Goal: Information Seeking & Learning: Learn about a topic

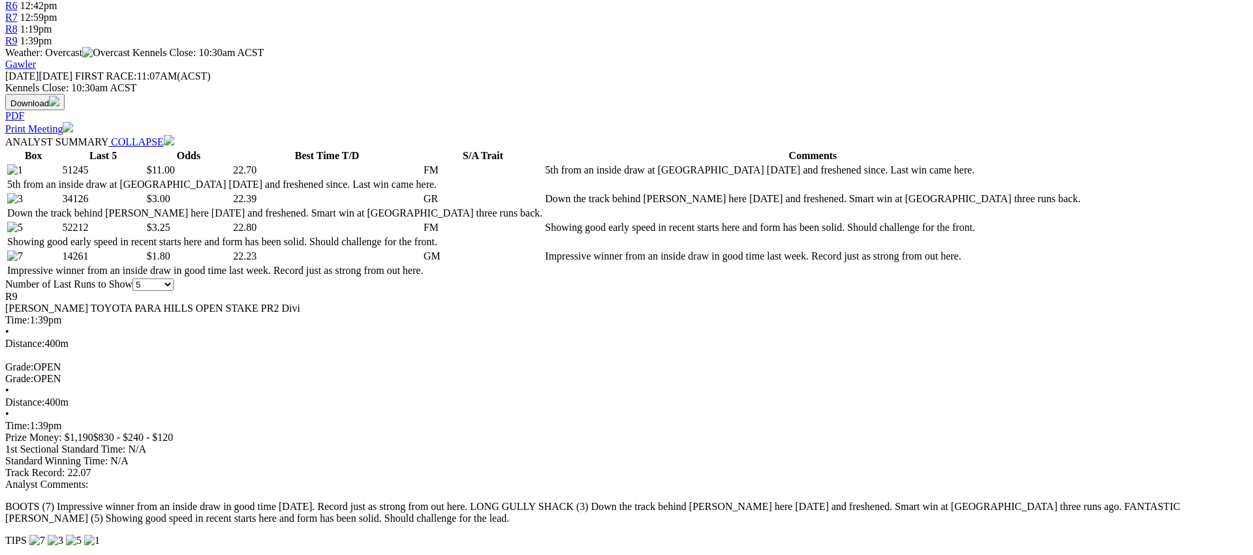
scroll to position [523, 0]
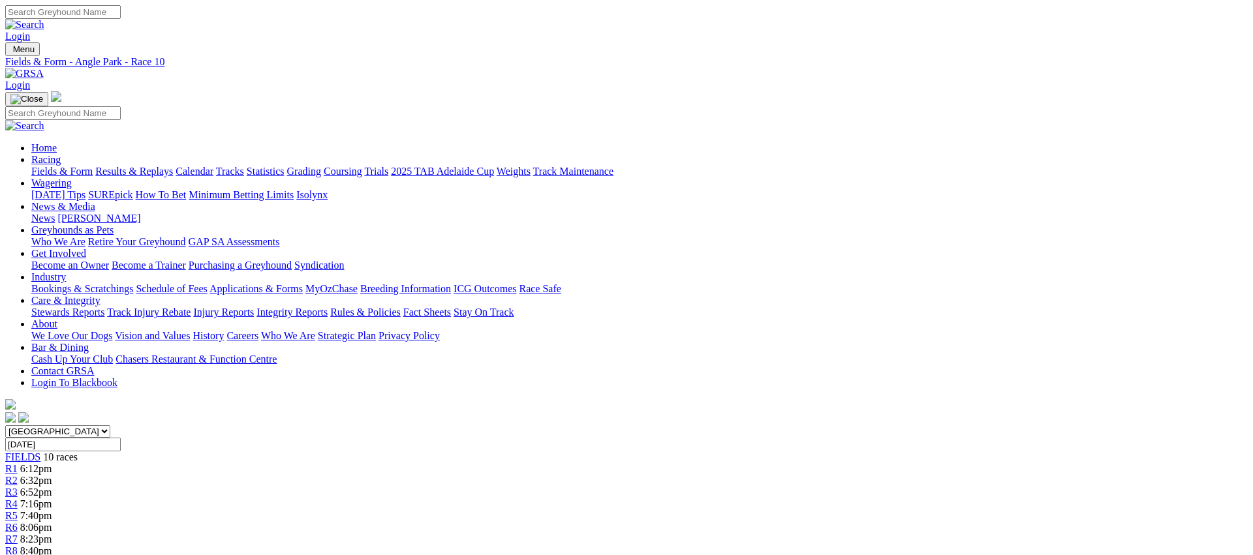
click at [93, 166] on link "Fields & Form" at bounding box center [61, 171] width 61 height 11
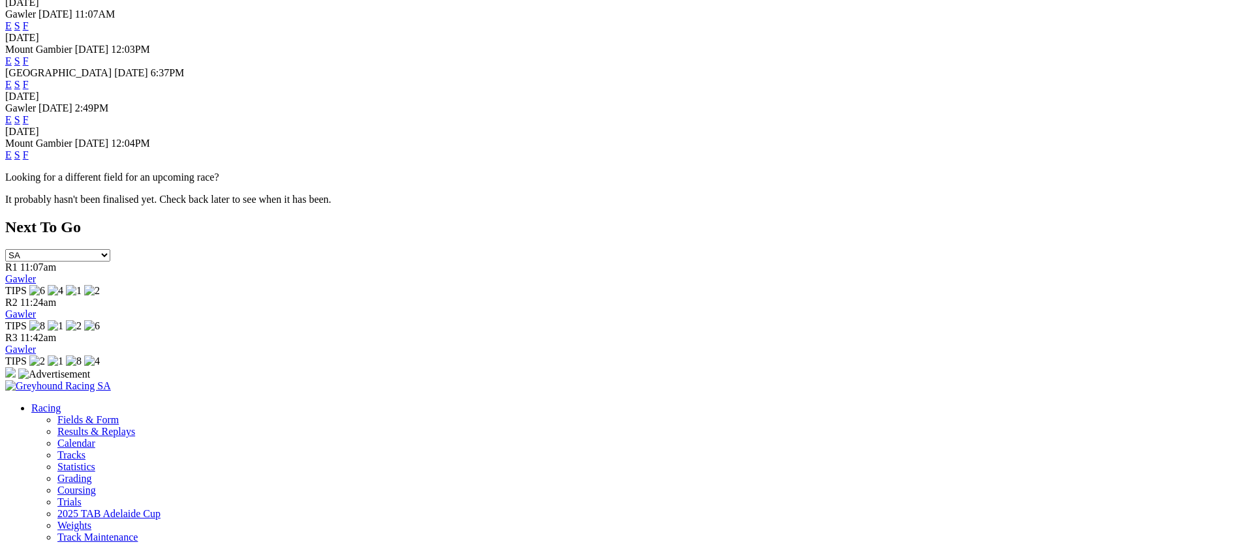
scroll to position [471, 0]
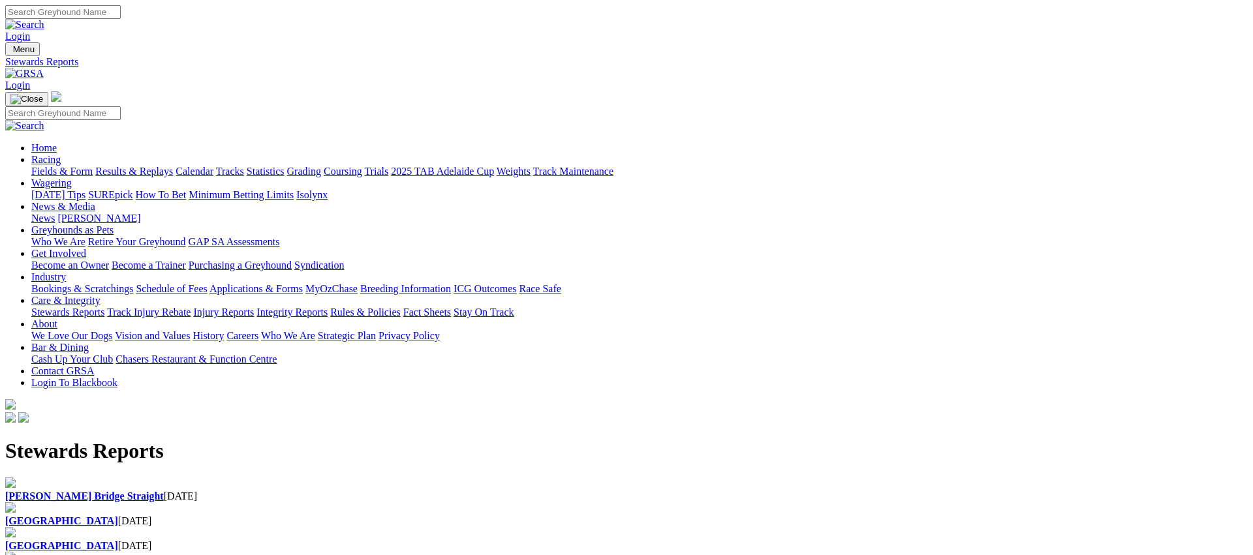
click at [164, 491] on b "Murray Bridge Straight" at bounding box center [84, 496] width 159 height 11
click at [442, 516] on div "[GEOGRAPHIC_DATA] [DATE]" at bounding box center [626, 522] width 1243 height 12
click at [61, 154] on link "Racing" at bounding box center [45, 159] width 29 height 11
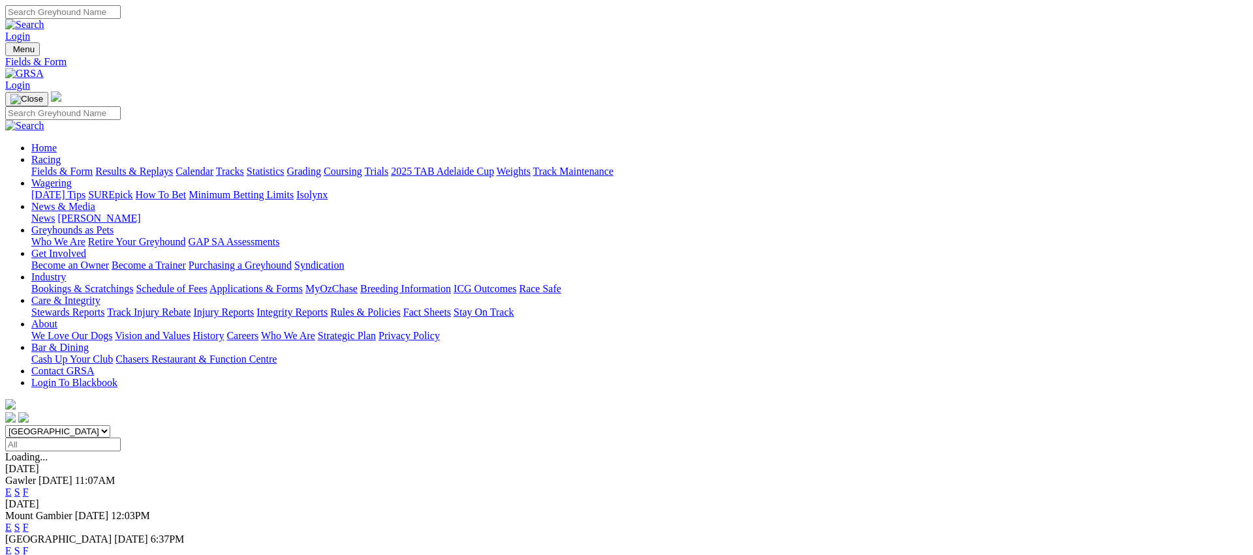
click at [93, 166] on link "Fields & Form" at bounding box center [61, 171] width 61 height 11
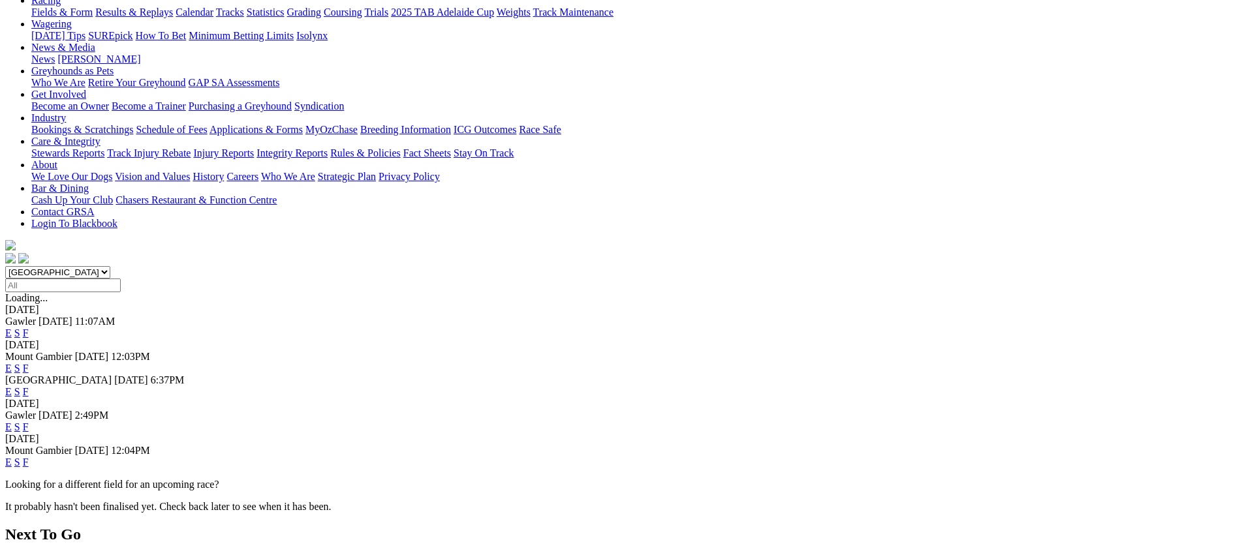
scroll to position [161, 0]
click at [12, 384] on link "E" at bounding box center [8, 389] width 7 height 11
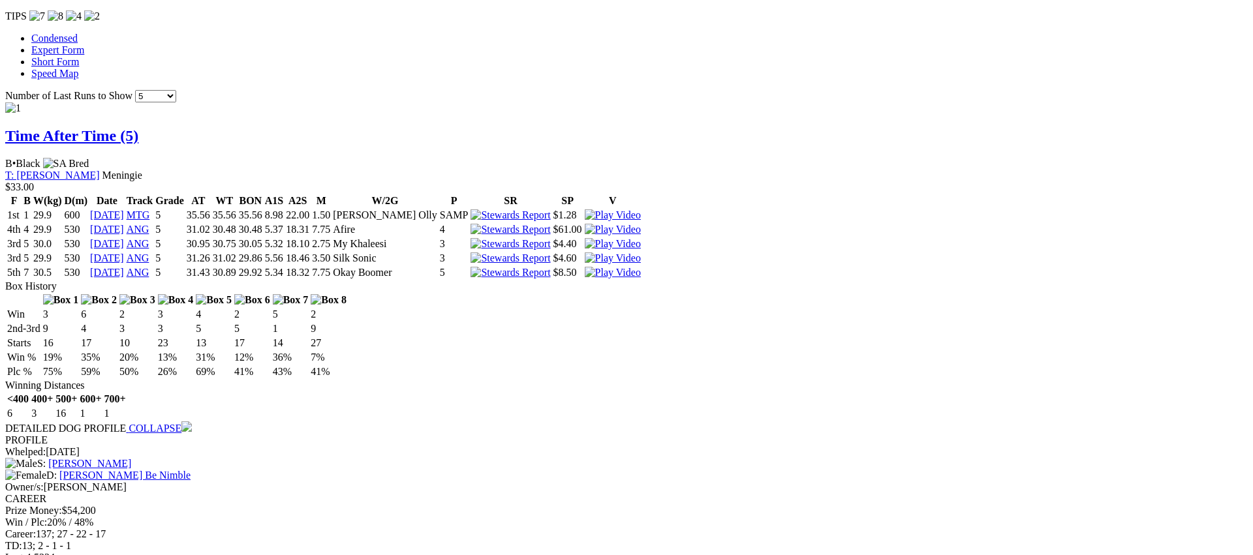
scroll to position [1141, 0]
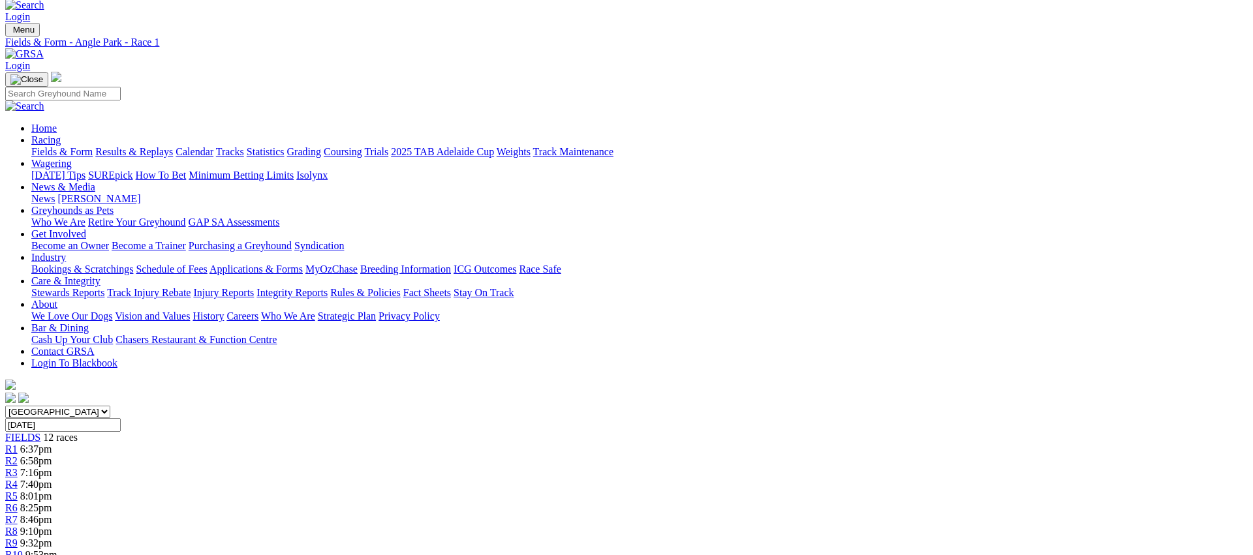
scroll to position [0, 0]
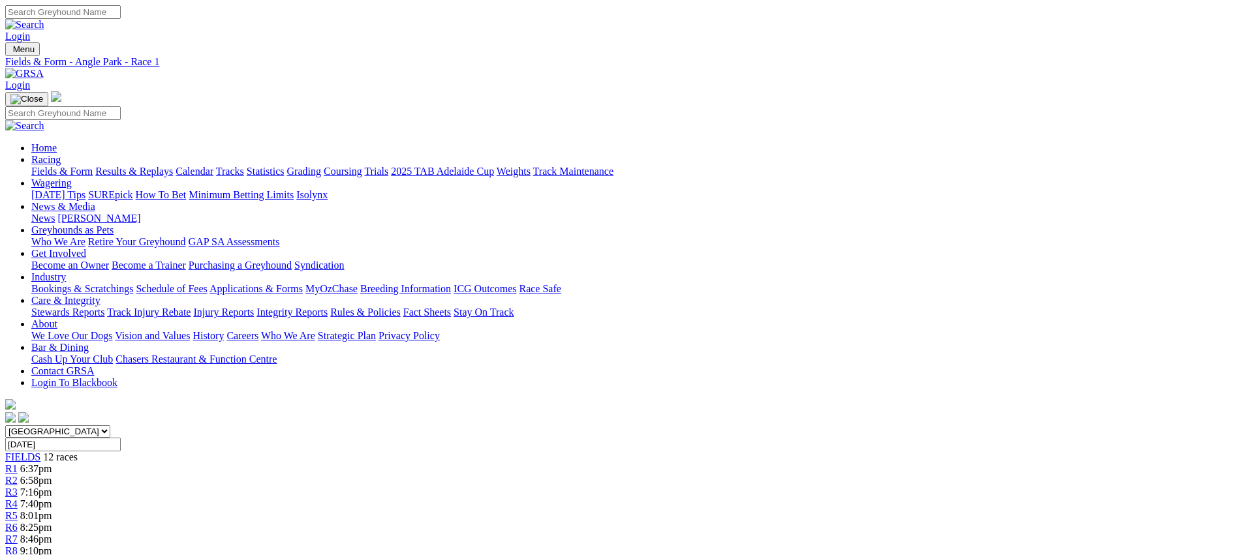
click at [383, 475] on div "R2 6:58pm" at bounding box center [626, 481] width 1243 height 12
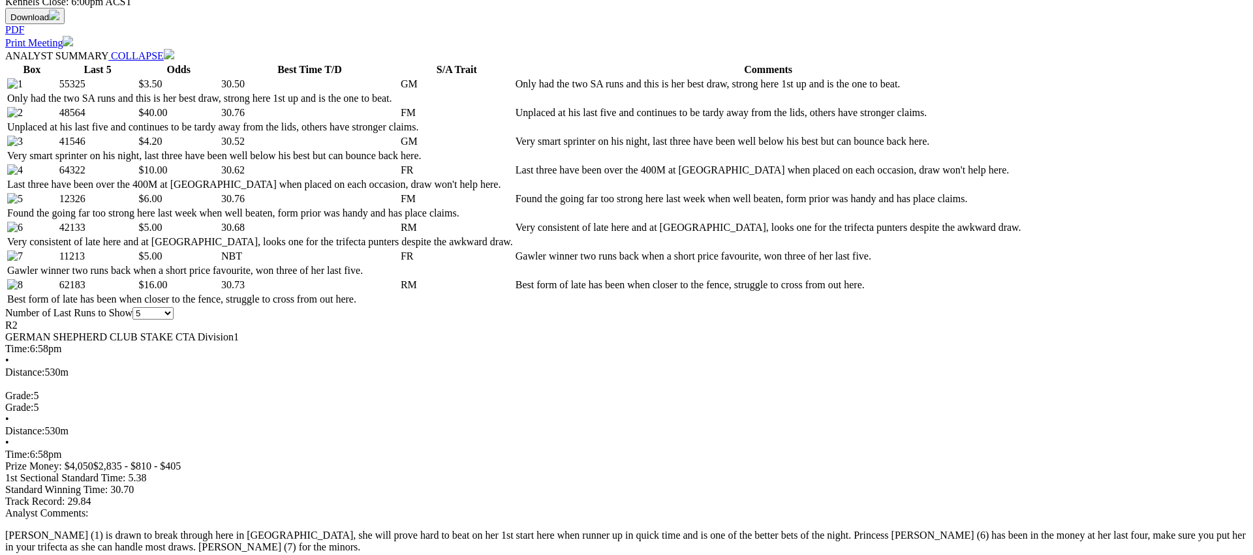
scroll to position [646, 0]
drag, startPoint x: 1046, startPoint y: 234, endPoint x: 1031, endPoint y: 234, distance: 15.7
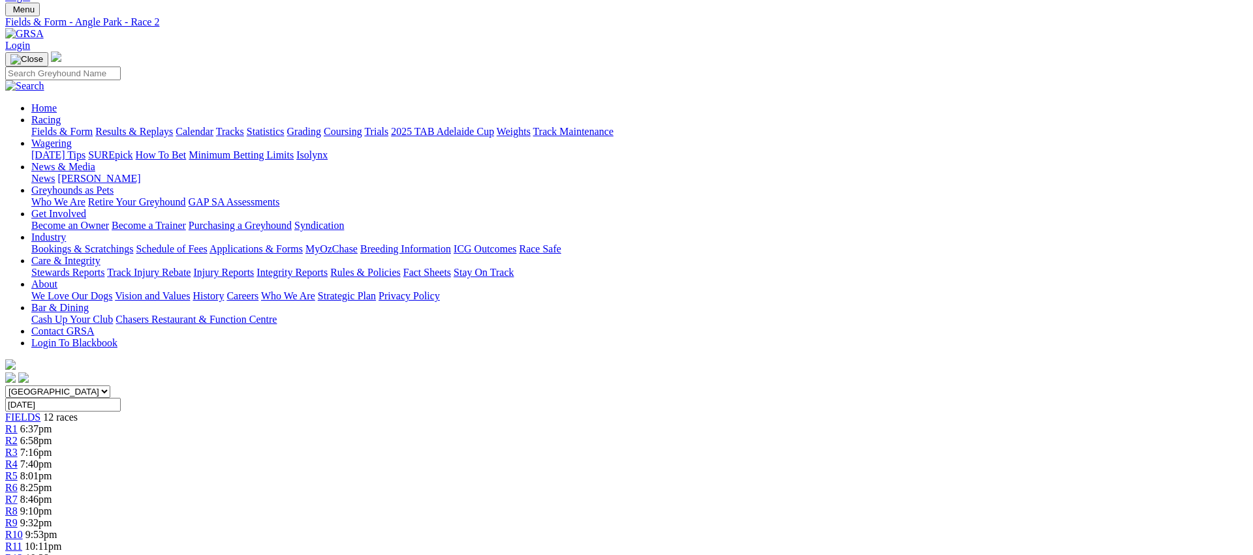
scroll to position [0, 0]
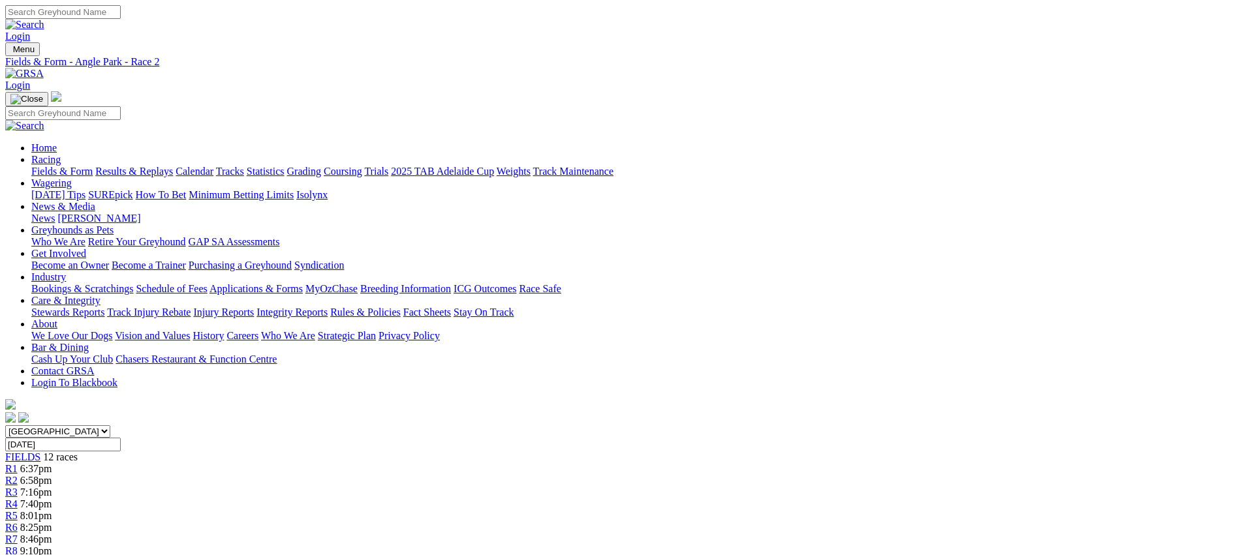
click at [18, 487] on span "R3" at bounding box center [11, 492] width 12 height 11
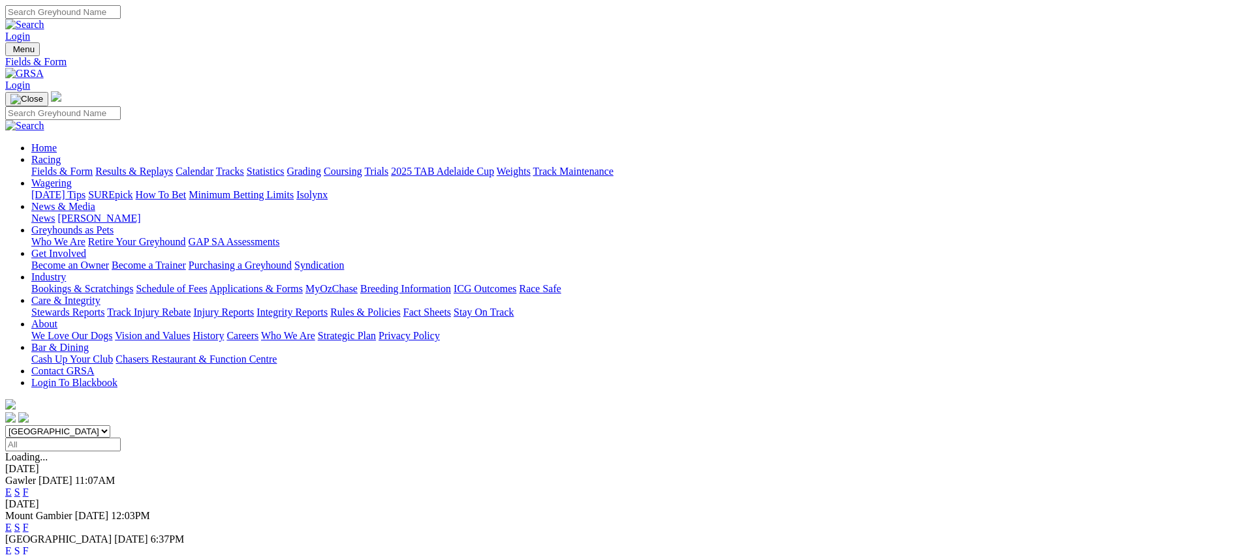
scroll to position [104, 0]
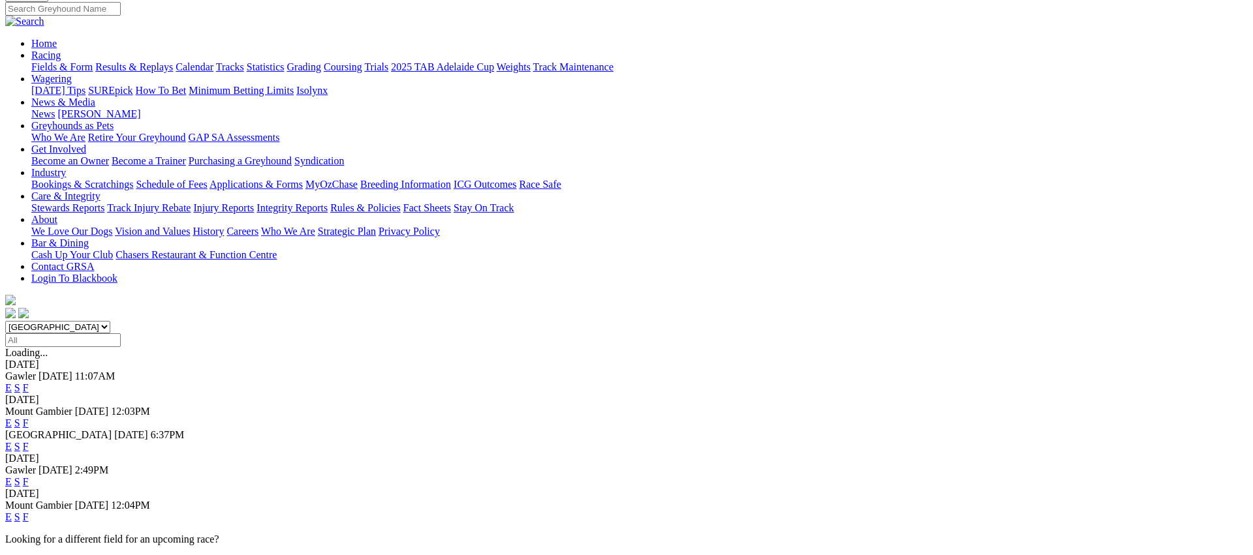
click at [12, 441] on link "E" at bounding box center [8, 446] width 7 height 11
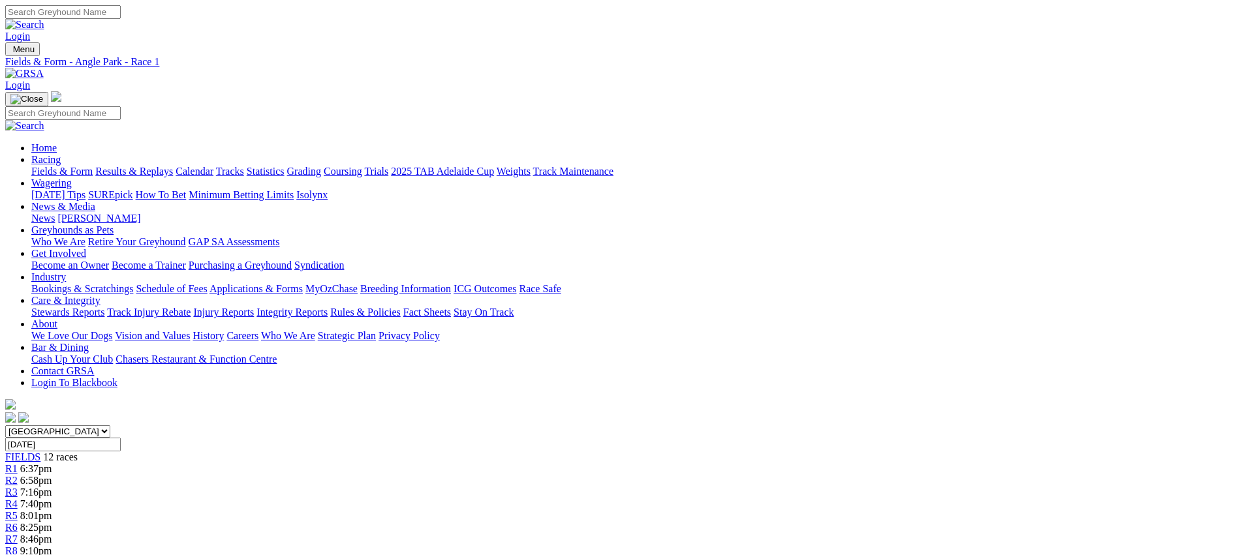
click at [18, 555] on link "R9" at bounding box center [11, 562] width 12 height 11
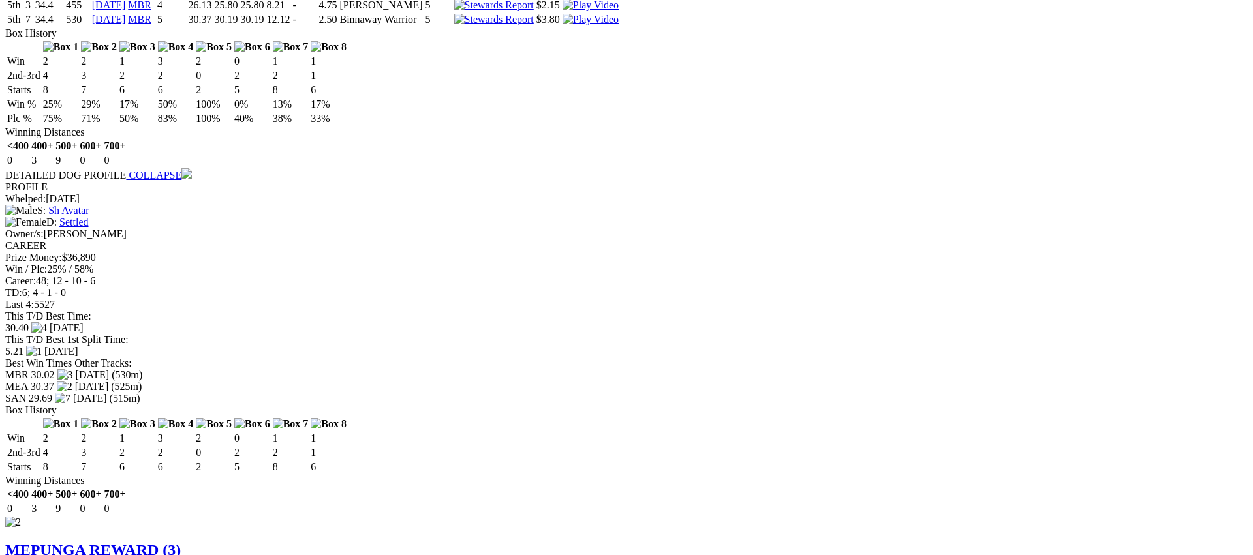
scroll to position [1401, 0]
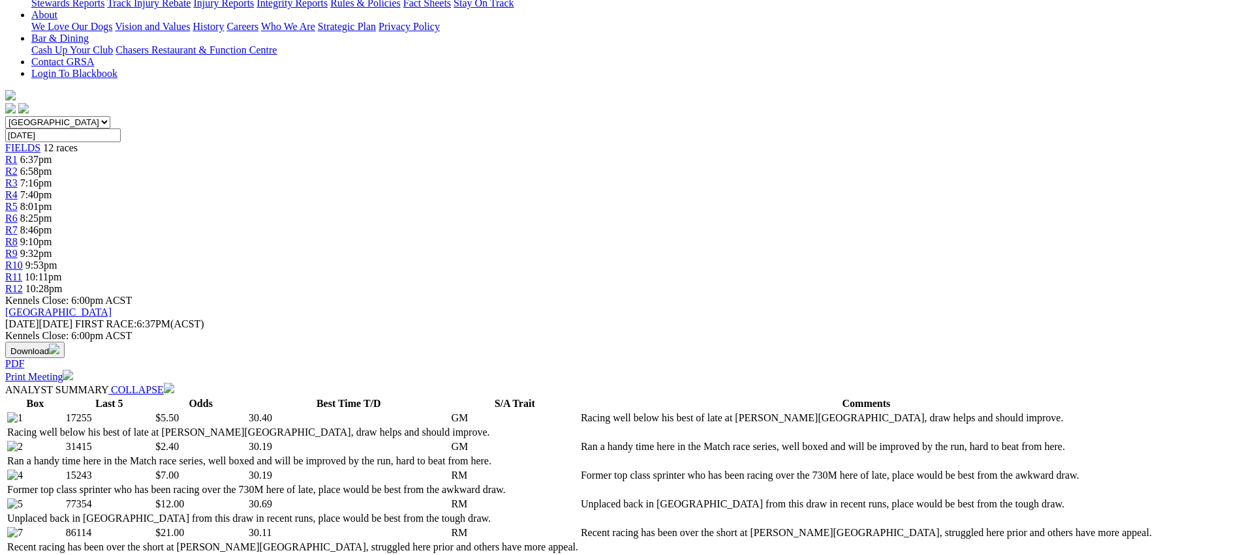
scroll to position [0, 0]
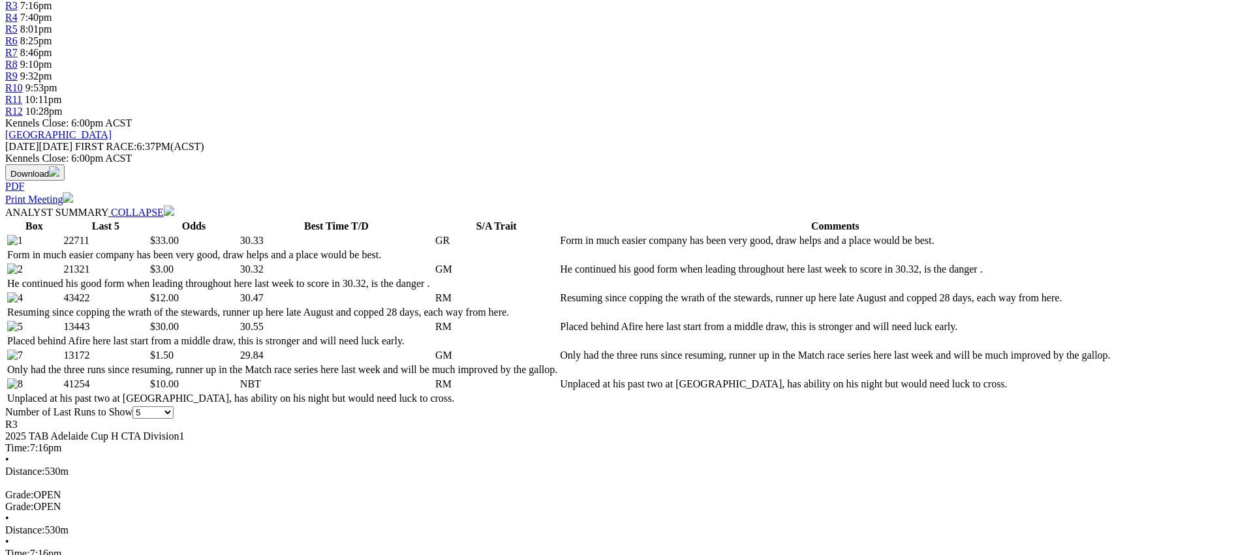
scroll to position [488, 0]
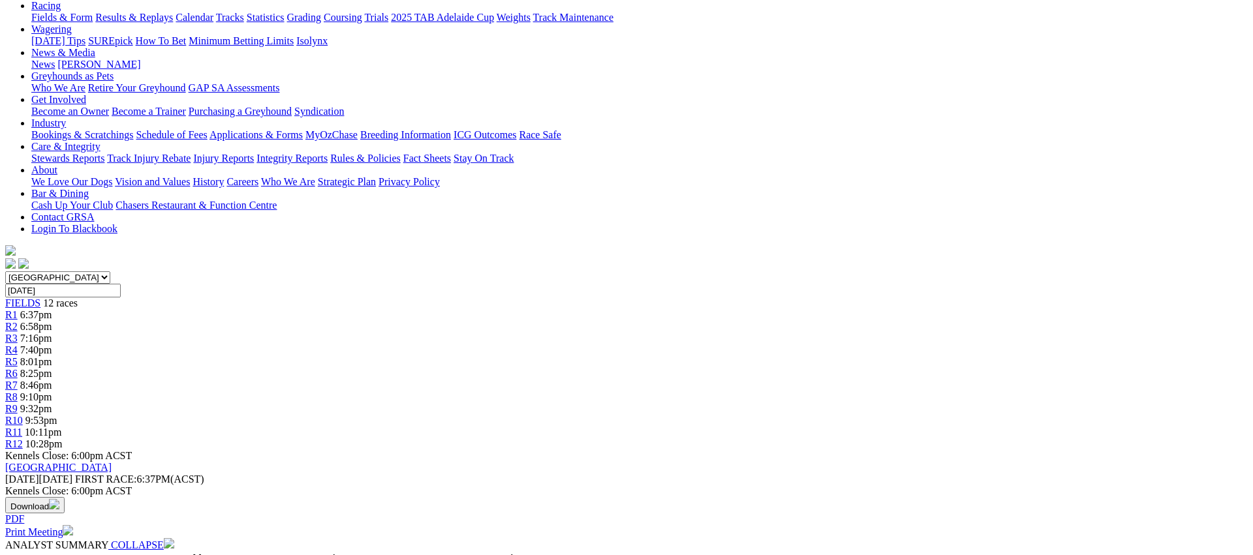
scroll to position [0, 0]
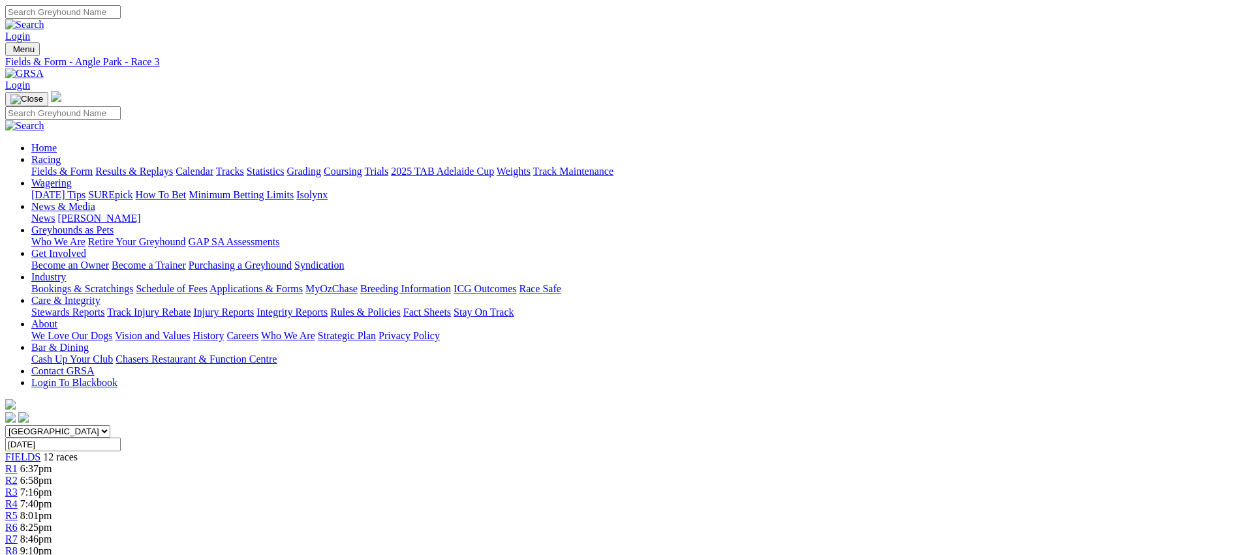
click at [18, 499] on span "R4" at bounding box center [11, 504] width 12 height 11
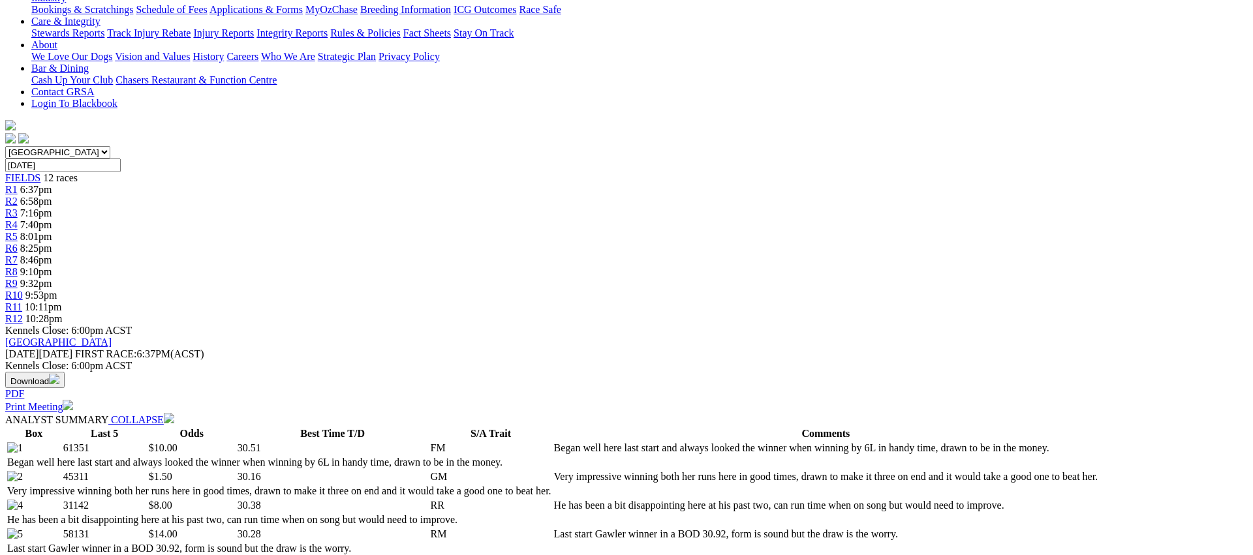
scroll to position [443, 0]
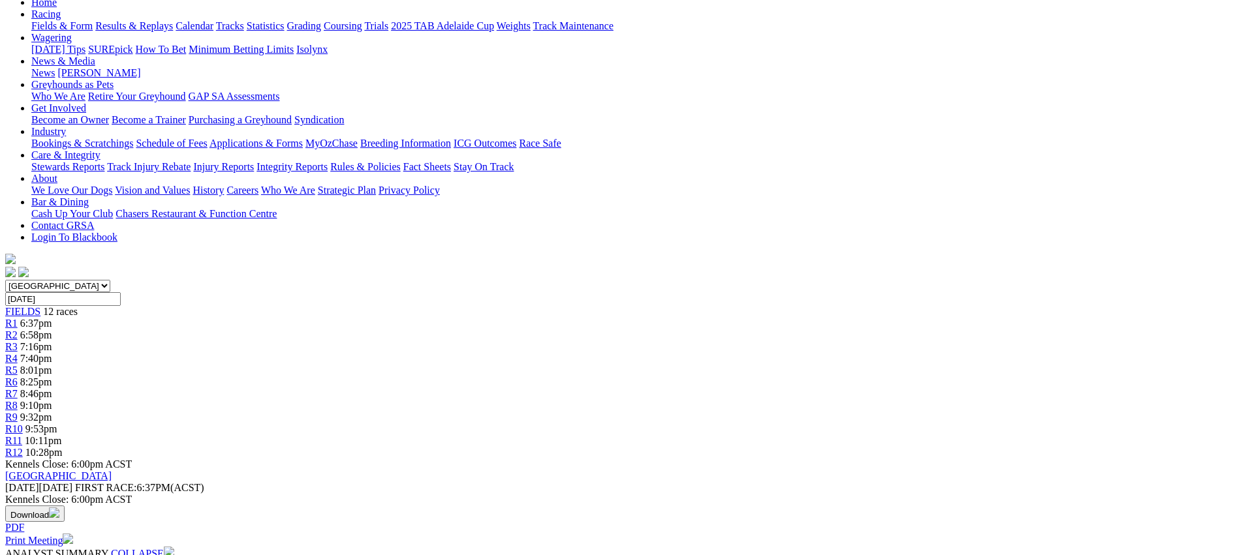
scroll to position [0, 0]
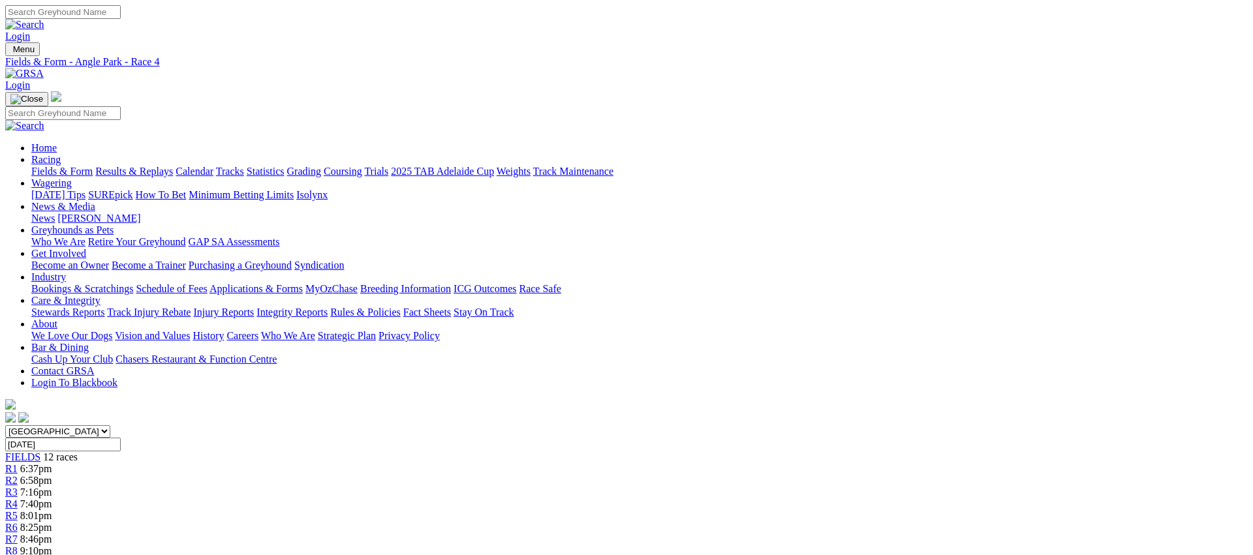
click at [18, 510] on span "R5" at bounding box center [11, 515] width 12 height 11
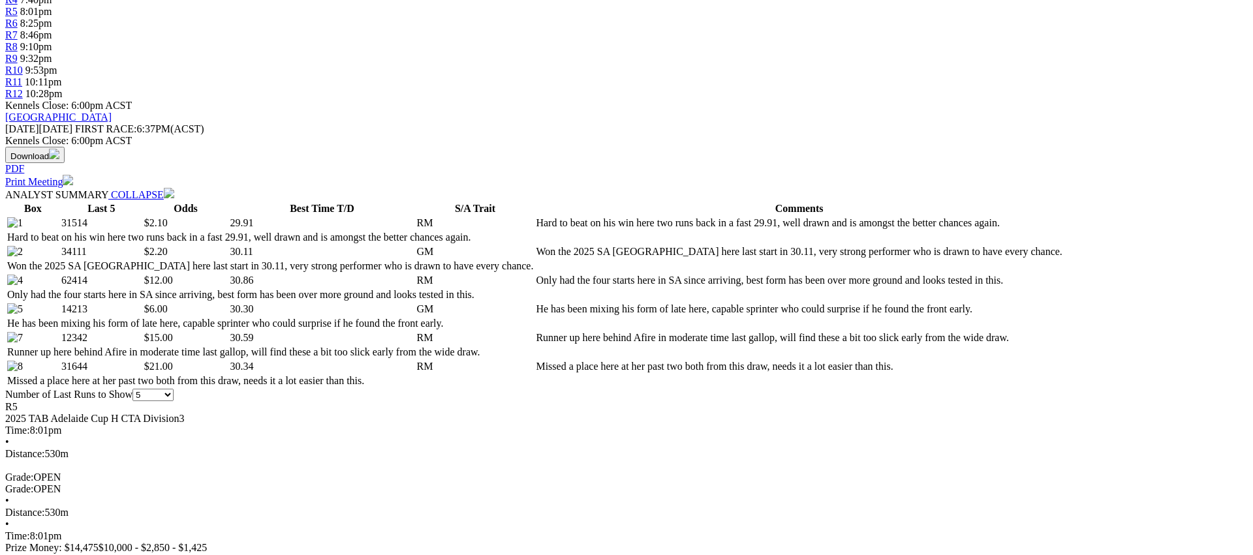
scroll to position [518, 0]
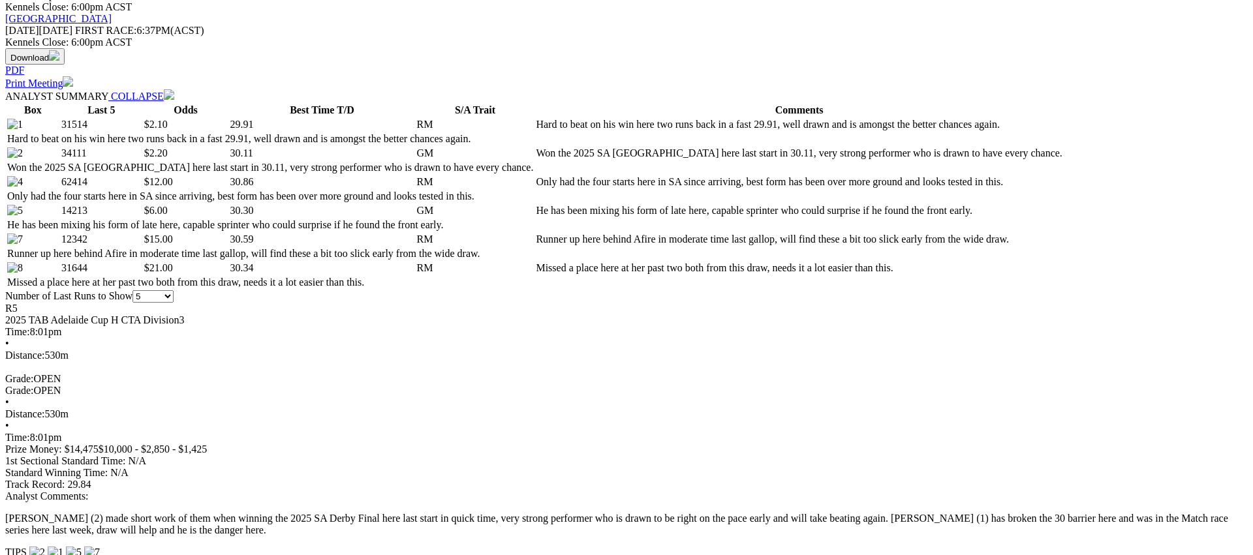
scroll to position [0, 0]
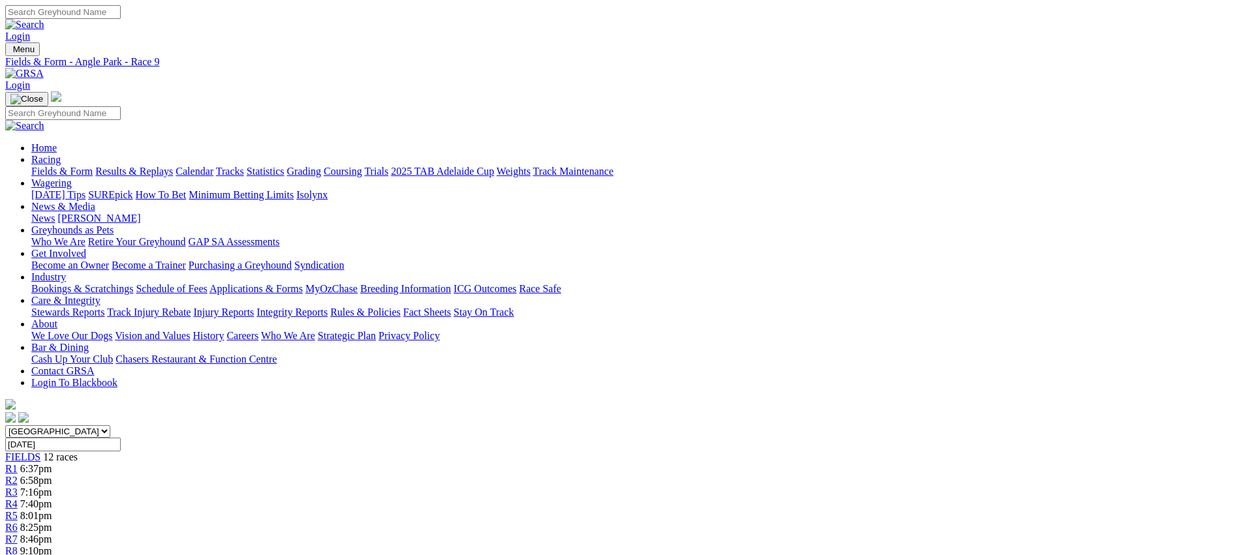
click at [531, 166] on link "Weights" at bounding box center [514, 171] width 34 height 11
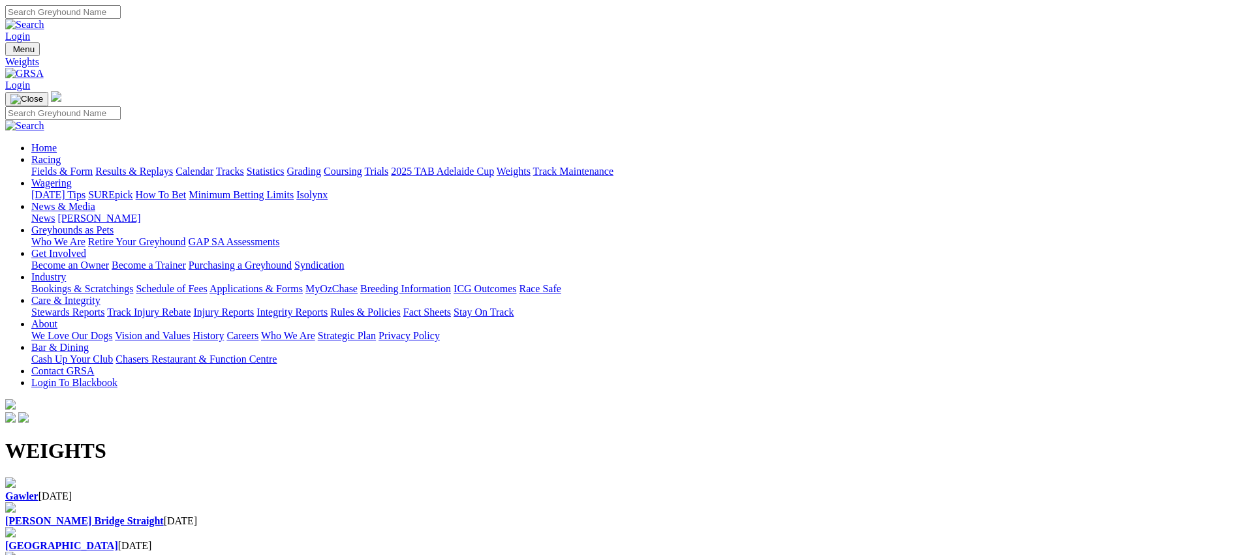
click at [164, 478] on div "Gawler 01 Oct 2025" at bounding box center [626, 490] width 1243 height 25
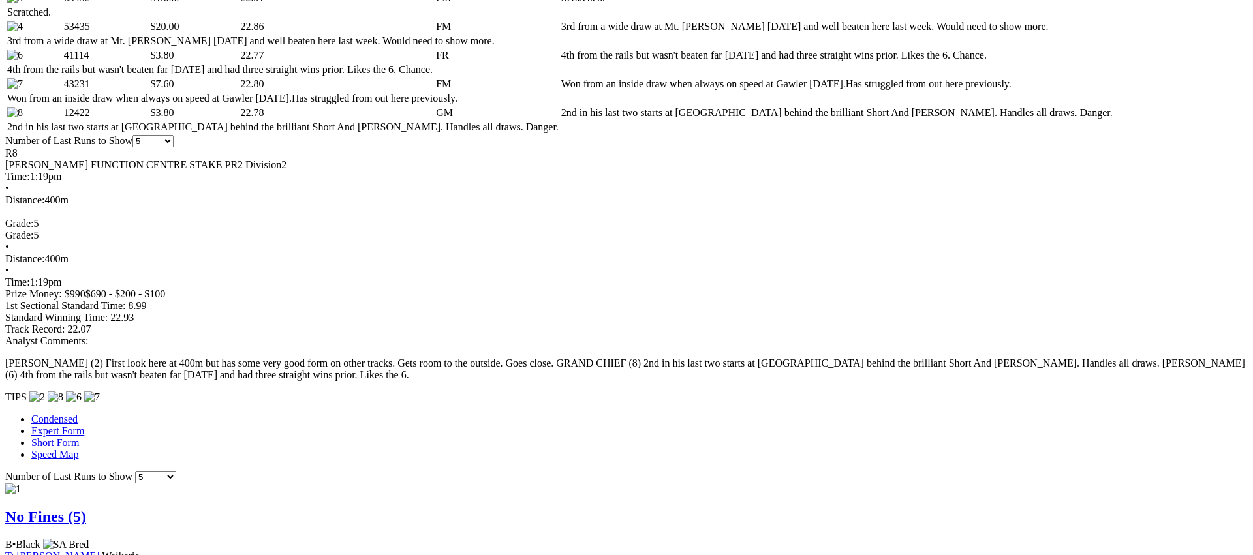
scroll to position [751, 0]
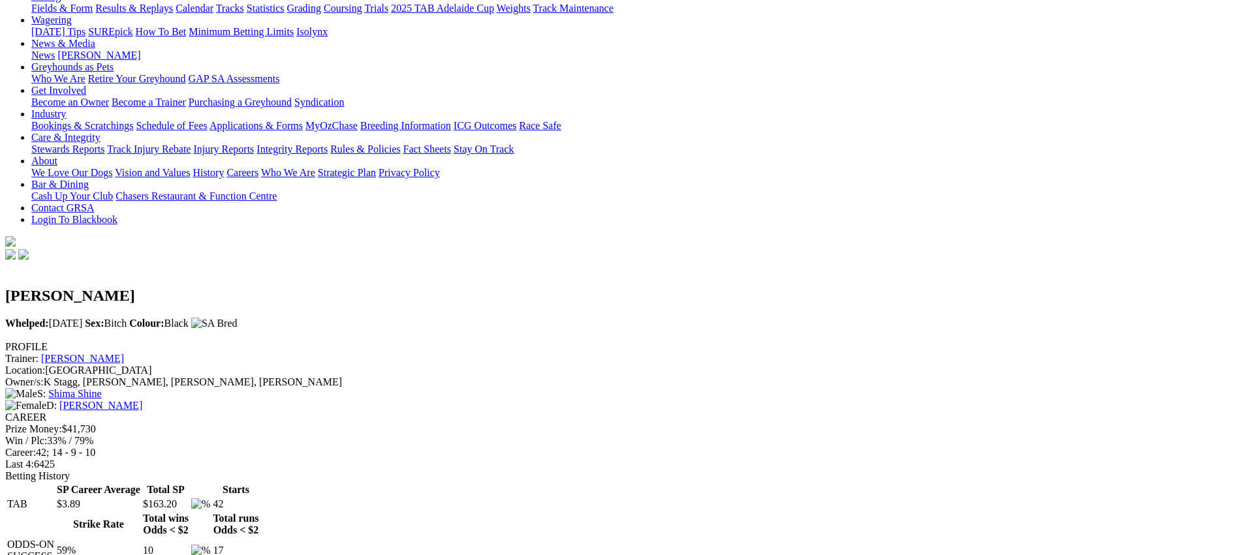
scroll to position [153, 0]
